Goal: Task Accomplishment & Management: Complete application form

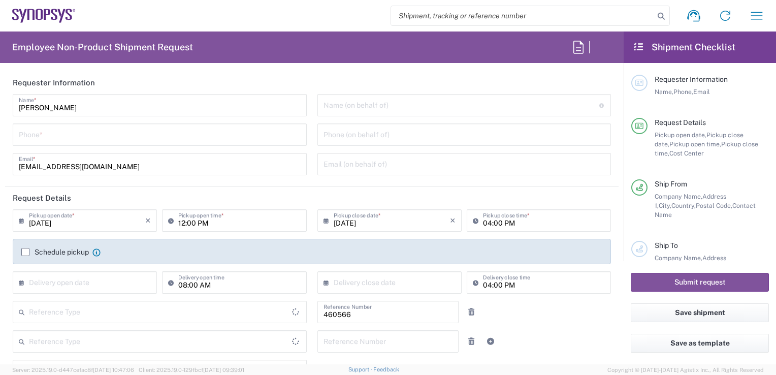
type input "IN01, SG, MSIP1, AE 460566"
type input "[GEOGRAPHIC_DATA]"
type input "Delivered at Place"
type input "Department"
type input "[GEOGRAPHIC_DATA]"
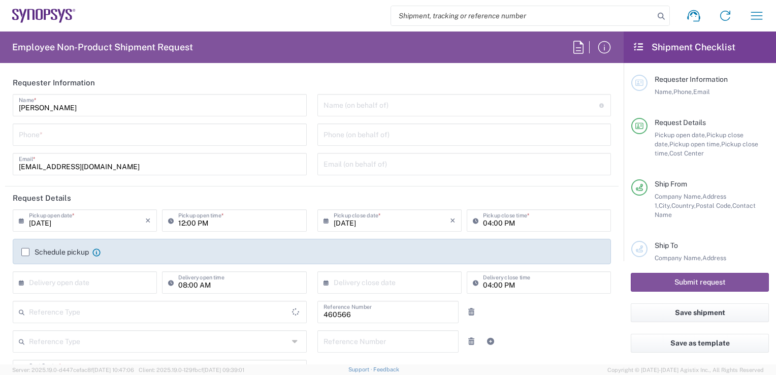
type input "[GEOGRAPHIC_DATA]"
type input "IN00"
